Goal: Task Accomplishment & Management: Manage account settings

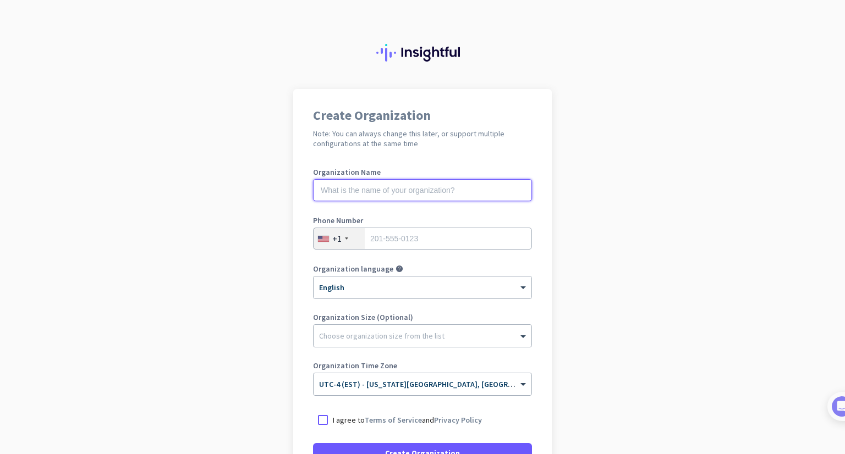
click at [465, 192] on input "text" at bounding box center [422, 190] width 219 height 22
click at [473, 248] on input "tel" at bounding box center [422, 239] width 219 height 22
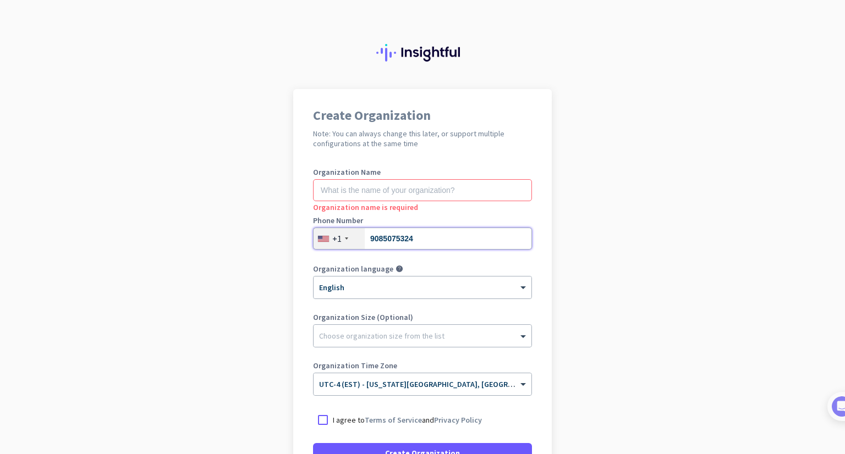
type input "9085075324"
click at [409, 190] on input "text" at bounding box center [422, 190] width 219 height 22
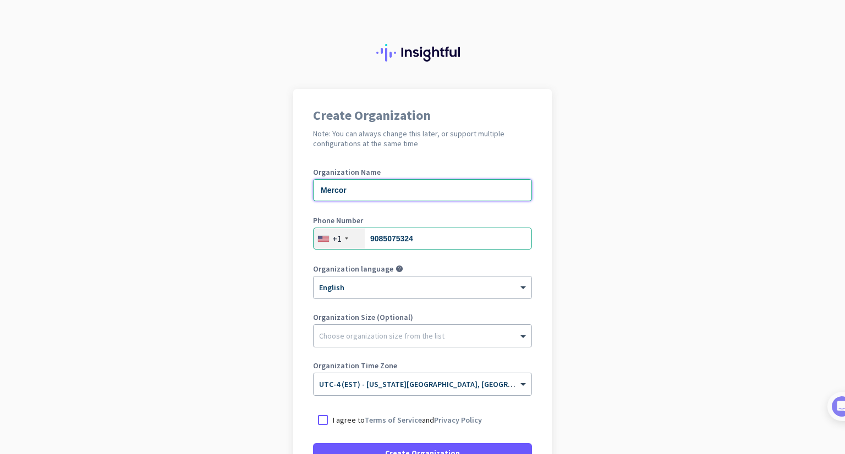
type input "Mercor"
click at [493, 334] on div at bounding box center [422, 333] width 218 height 11
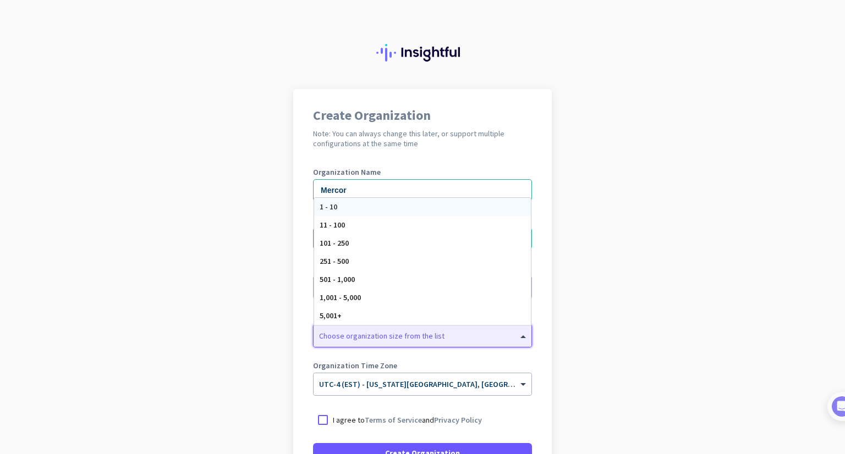
click at [493, 334] on div at bounding box center [422, 333] width 218 height 11
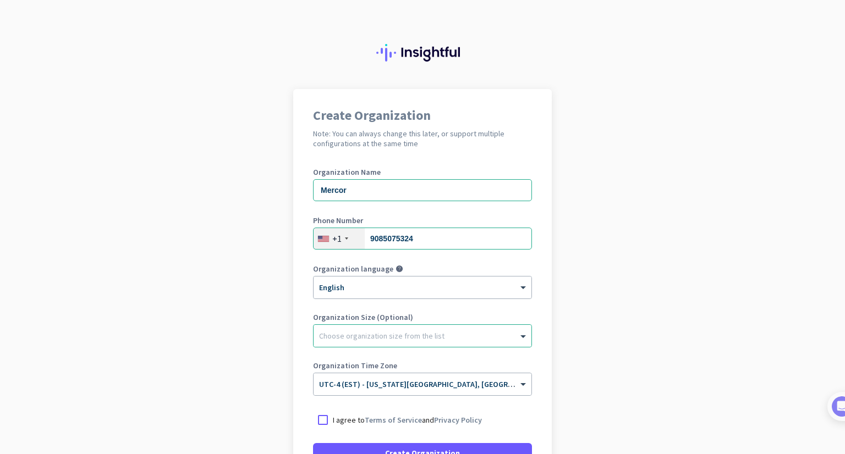
click at [605, 350] on app-onboarding-organization "Create Organization Note: You can always change this later, or support multiple…" at bounding box center [422, 327] width 845 height 476
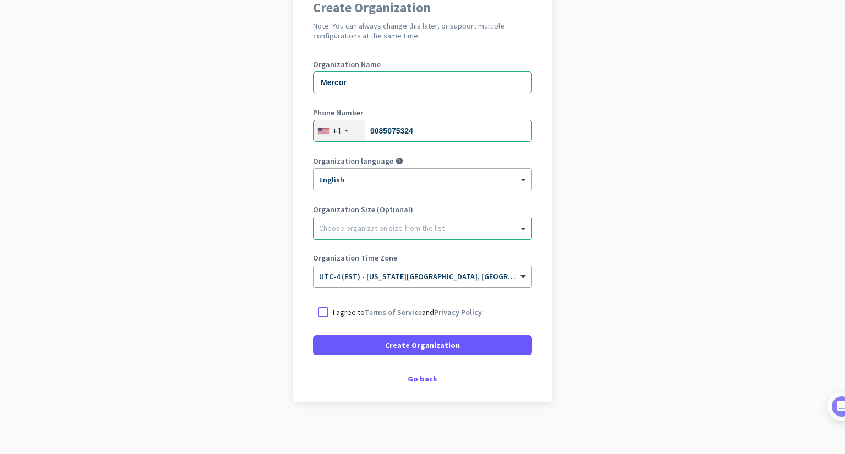
scroll to position [111, 0]
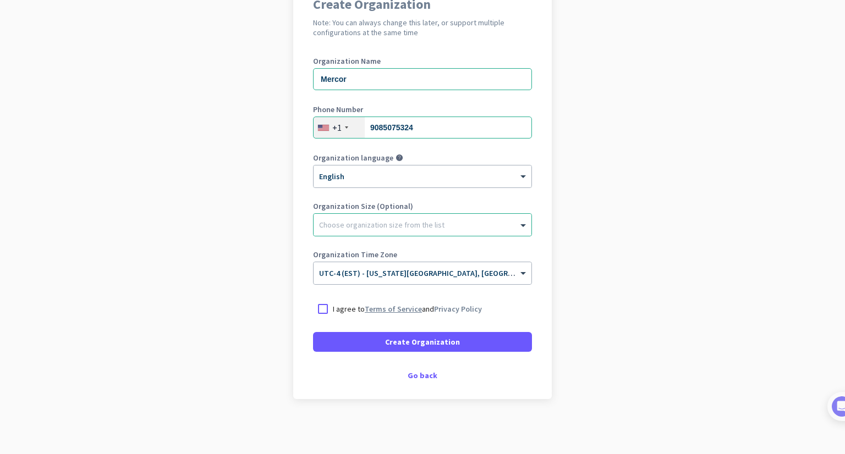
click at [412, 311] on link "Terms of Service" at bounding box center [393, 309] width 57 height 10
click at [317, 308] on div at bounding box center [323, 309] width 20 height 20
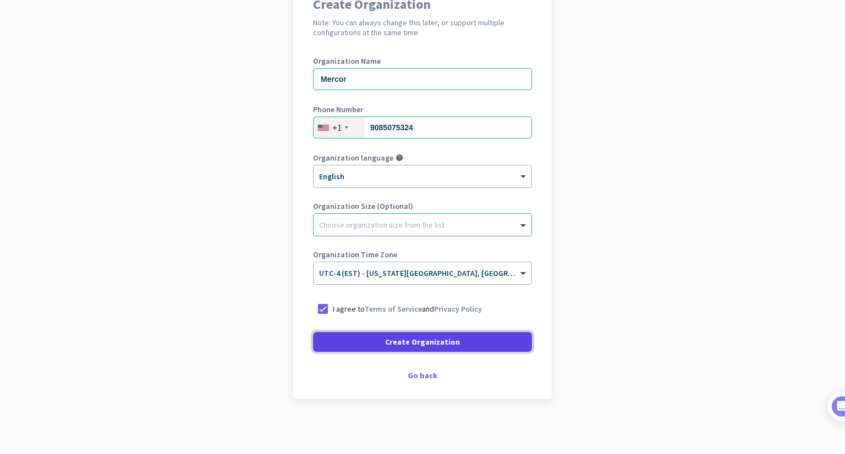
click at [366, 340] on span at bounding box center [422, 342] width 219 height 26
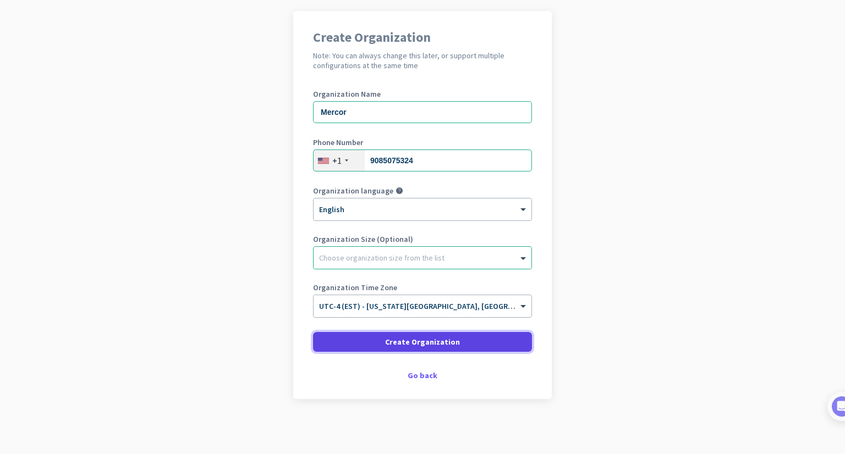
scroll to position [78, 0]
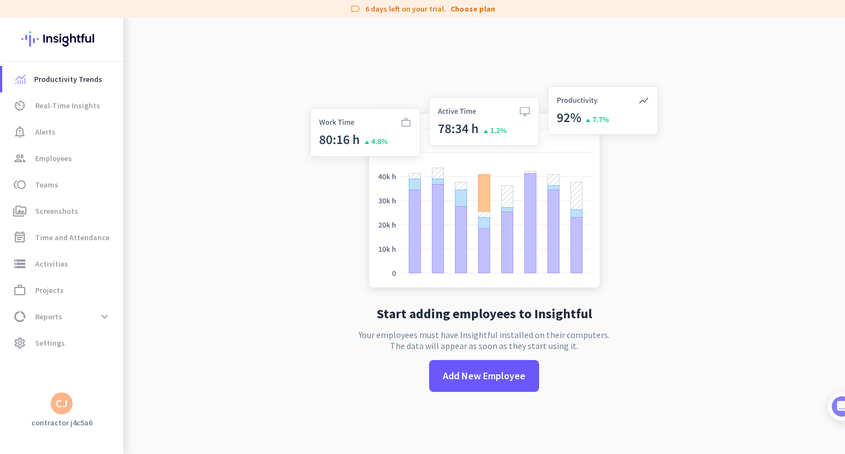
click at [302, 221] on img at bounding box center [484, 189] width 364 height 219
click at [49, 297] on link "work_outline Projects" at bounding box center [62, 290] width 121 height 26
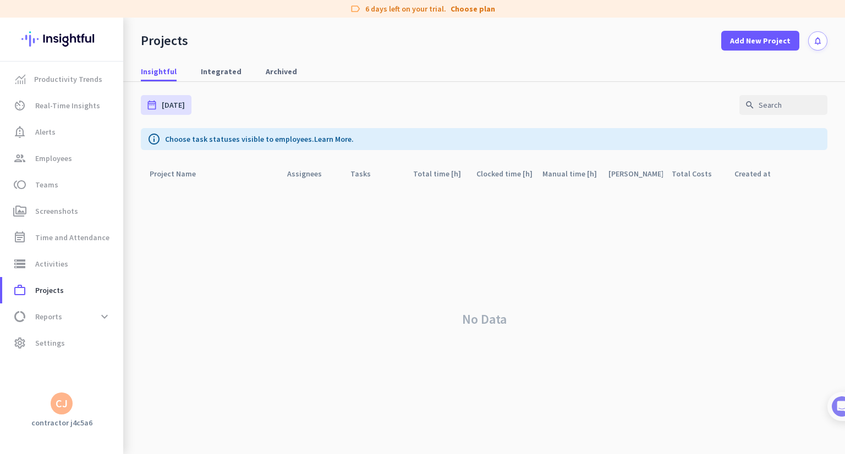
click at [201, 190] on div "No Data" at bounding box center [484, 319] width 686 height 270
click at [212, 71] on span "Integrated" at bounding box center [221, 71] width 41 height 11
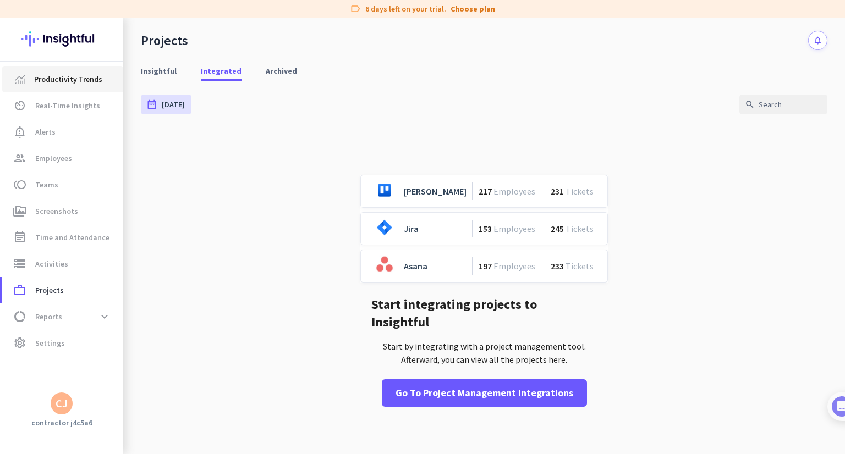
click at [90, 75] on span "Productivity Trends" at bounding box center [68, 79] width 68 height 13
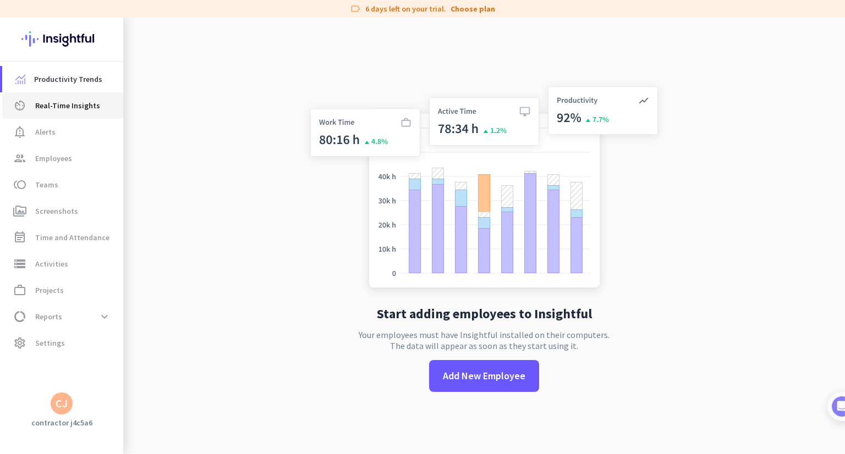
click at [43, 117] on link "av_timer Real-Time Insights" at bounding box center [62, 105] width 121 height 26
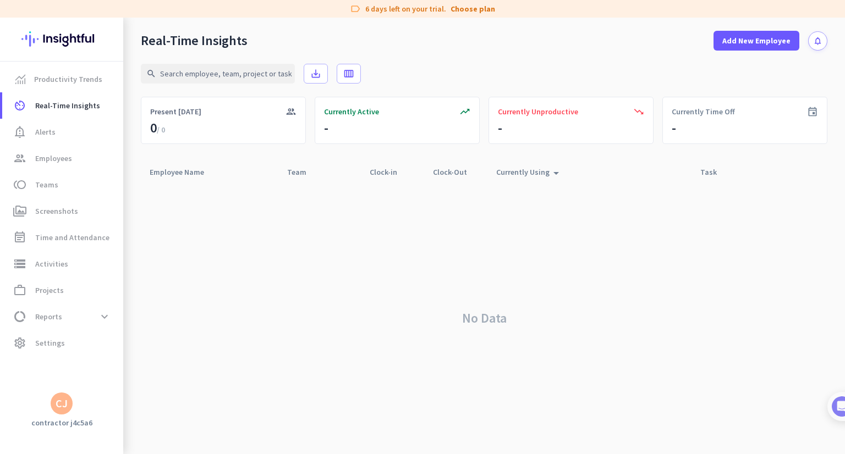
click at [67, 32] on img at bounding box center [61, 39] width 80 height 43
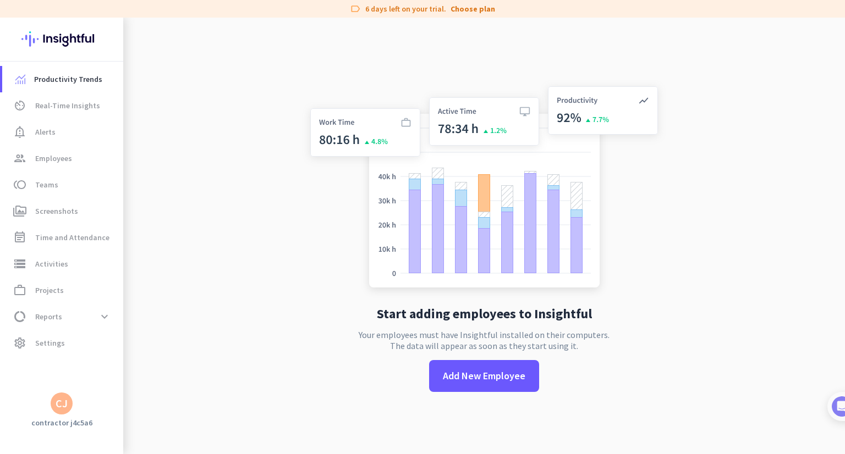
click at [56, 411] on div "CJ" at bounding box center [62, 404] width 22 height 22
click at [37, 234] on div at bounding box center [422, 227] width 845 height 454
click at [58, 201] on link "perm_media Screenshots" at bounding box center [62, 211] width 121 height 26
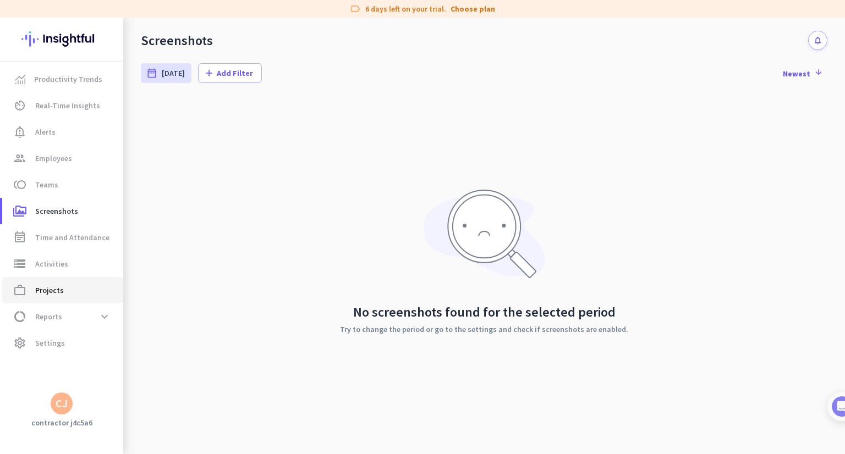
click at [59, 288] on span "Projects" at bounding box center [49, 290] width 29 height 13
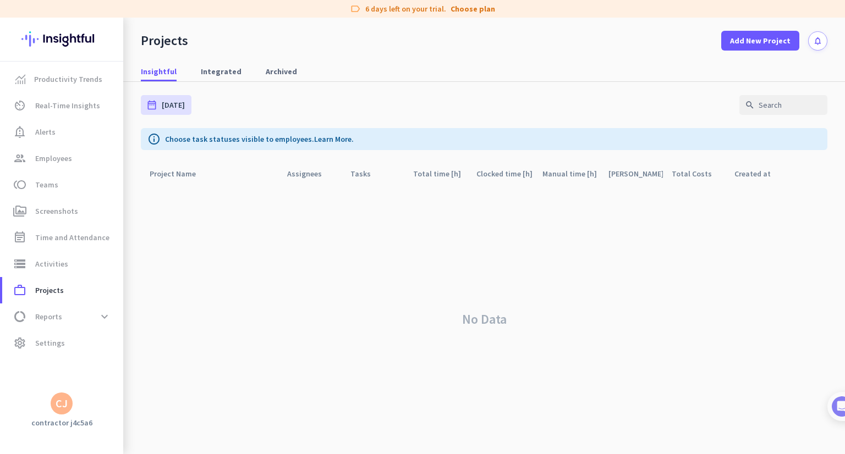
click at [57, 405] on div "CJ" at bounding box center [62, 403] width 12 height 11
click at [106, 385] on span "Sign out" at bounding box center [120, 383] width 67 height 10
